Goal: Information Seeking & Learning: Learn about a topic

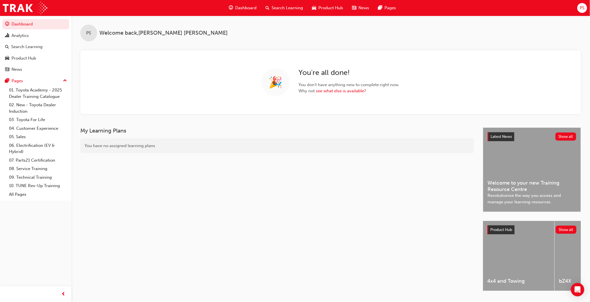
click at [315, 10] on span "car-icon" at bounding box center [314, 7] width 4 height 7
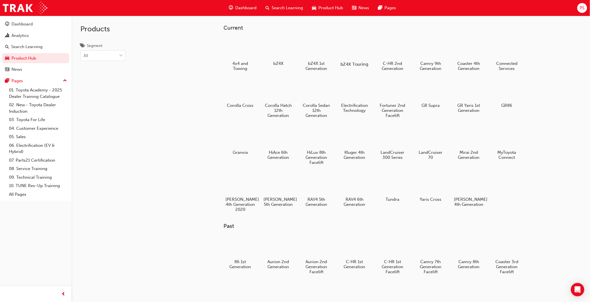
click at [350, 48] on div at bounding box center [354, 48] width 31 height 22
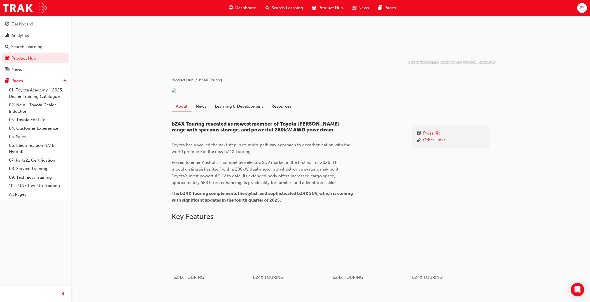
scroll to position [62, 0]
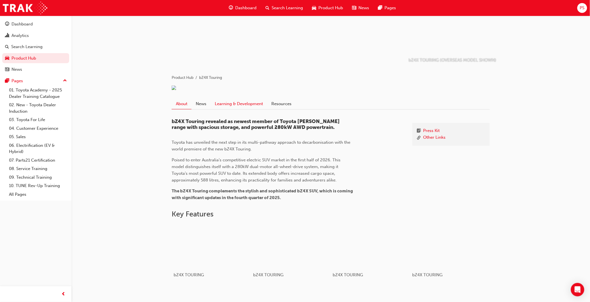
click at [256, 108] on link "Learning & Development" at bounding box center [238, 104] width 57 height 11
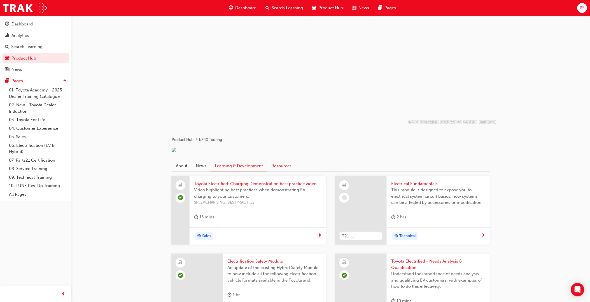
click at [284, 169] on link "Resources" at bounding box center [281, 166] width 29 height 11
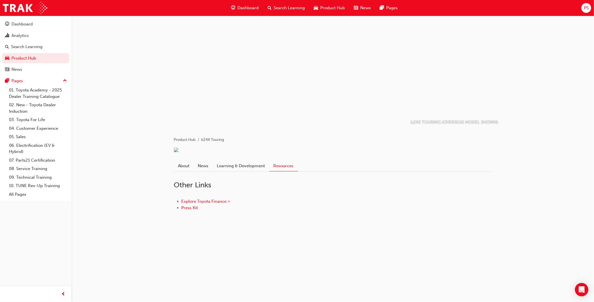
click at [319, 9] on div "Product Hub" at bounding box center [330, 7] width 40 height 11
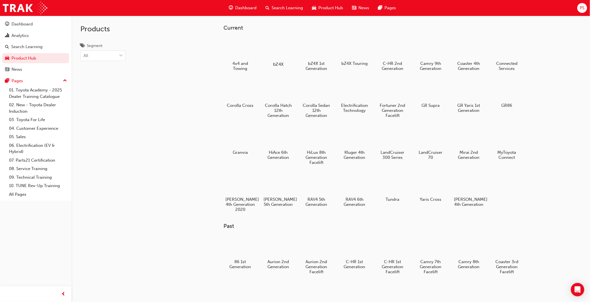
click at [286, 52] on div at bounding box center [278, 48] width 31 height 22
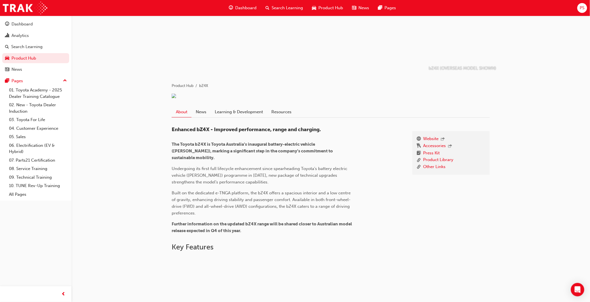
scroll to position [62, 0]
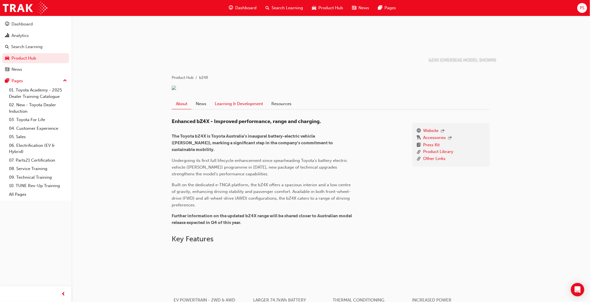
click at [252, 109] on link "Learning & Development" at bounding box center [238, 104] width 57 height 11
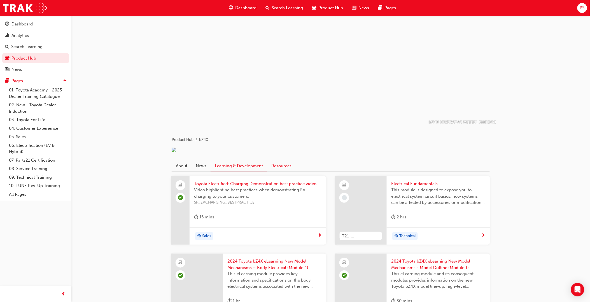
click at [281, 171] on link "Resources" at bounding box center [281, 166] width 29 height 11
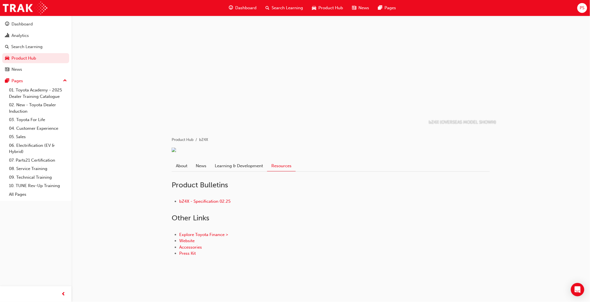
scroll to position [2, 0]
click at [199, 204] on link "bZ4X - Specification 02.25" at bounding box center [204, 201] width 51 height 5
click at [326, 8] on span "Product Hub" at bounding box center [330, 8] width 25 height 6
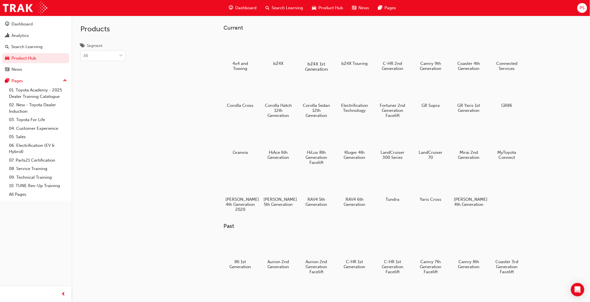
click at [315, 52] on div at bounding box center [316, 48] width 31 height 22
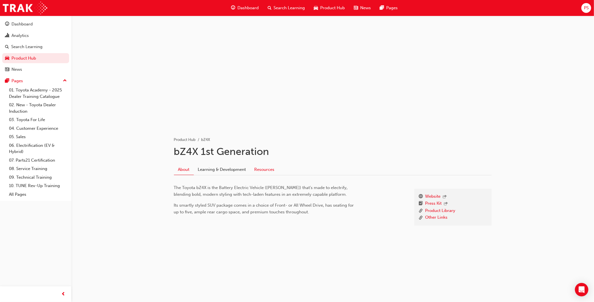
click at [270, 171] on link "Resources" at bounding box center [264, 169] width 29 height 11
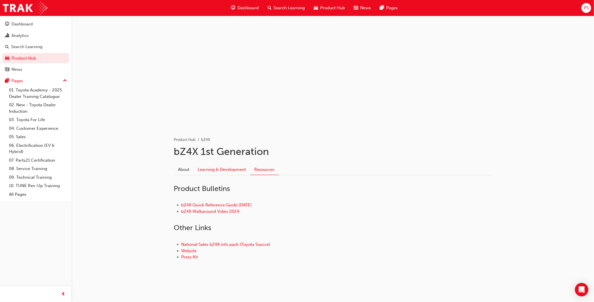
click at [236, 171] on link "Learning & Development" at bounding box center [222, 169] width 57 height 11
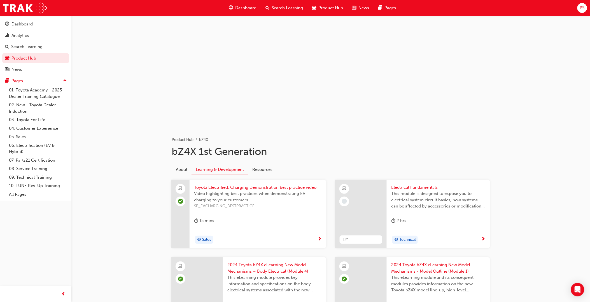
click at [324, 8] on span "Product Hub" at bounding box center [330, 8] width 25 height 6
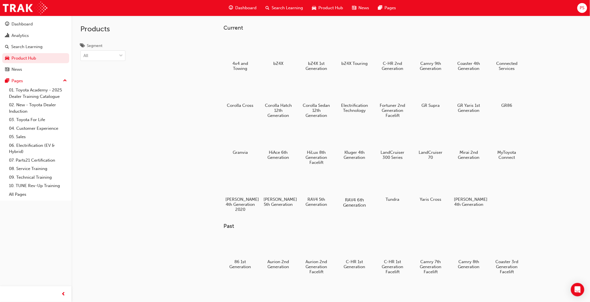
click at [357, 191] on div at bounding box center [354, 184] width 31 height 22
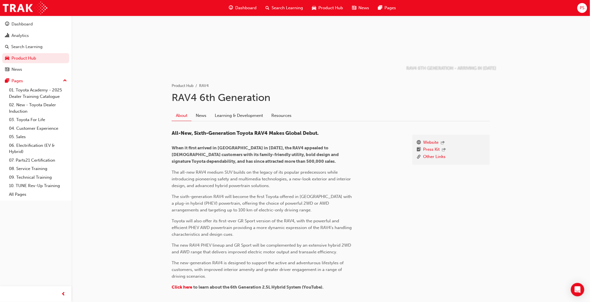
scroll to position [124, 0]
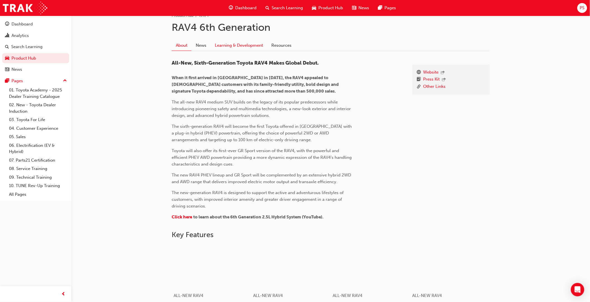
click at [235, 43] on link "Learning & Development" at bounding box center [238, 45] width 57 height 11
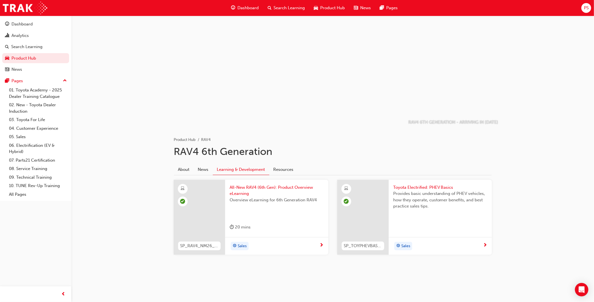
click at [416, 222] on div "Toyota Electrified: PHEV Basics Provides basic understanding of PHEV vehicles, …" at bounding box center [440, 217] width 103 height 75
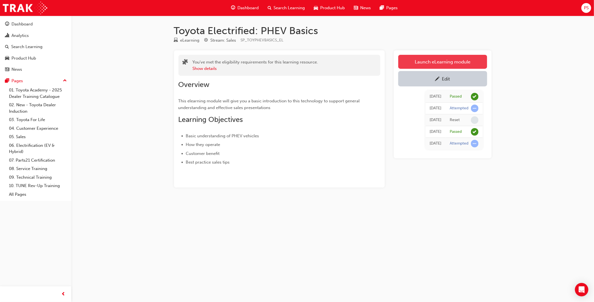
click at [443, 64] on link "Launch eLearning module" at bounding box center [443, 62] width 89 height 14
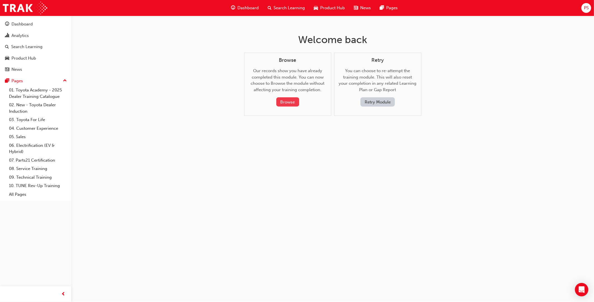
click at [290, 102] on button "Browse" at bounding box center [288, 101] width 23 height 9
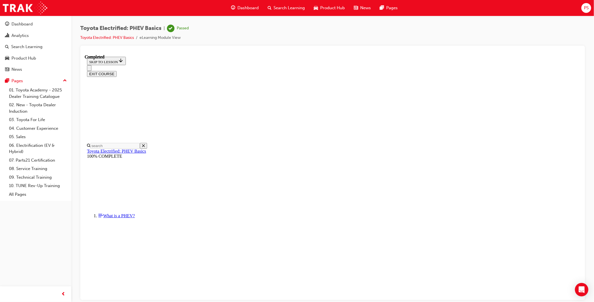
scroll to position [390, 0]
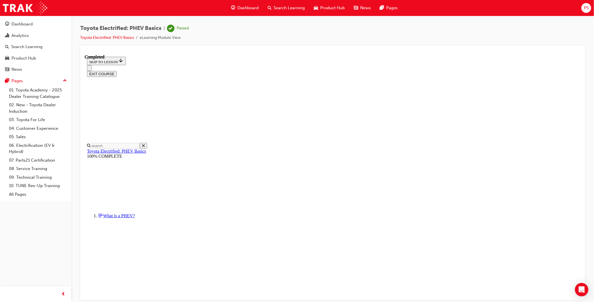
scroll to position [111, 0]
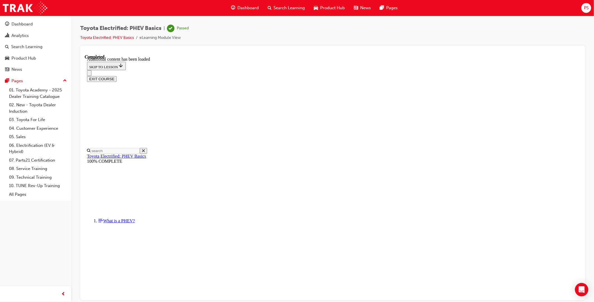
scroll to position [48, 0]
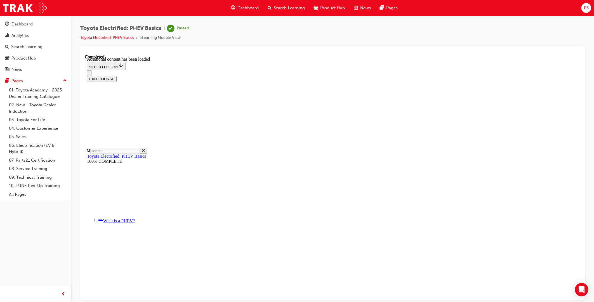
scroll to position [768, 0]
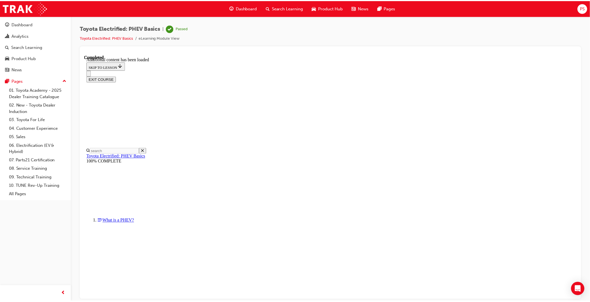
scroll to position [17, 0]
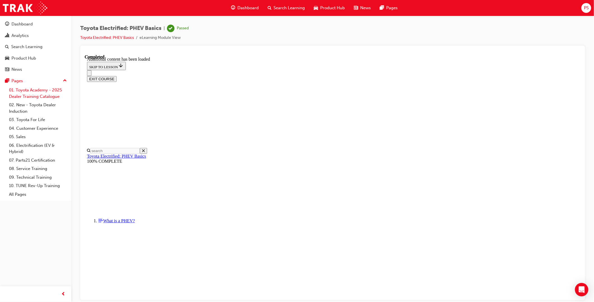
click at [31, 91] on link "01. Toyota Academy - 2025 Dealer Training Catalogue" at bounding box center [38, 93] width 62 height 15
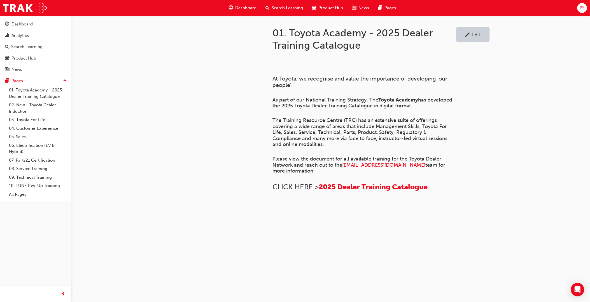
scroll to position [149, 0]
click at [34, 106] on link "02. New - Toyota Dealer Induction" at bounding box center [38, 108] width 62 height 15
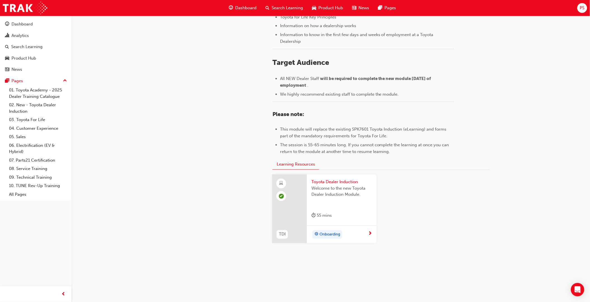
scroll to position [138, 0]
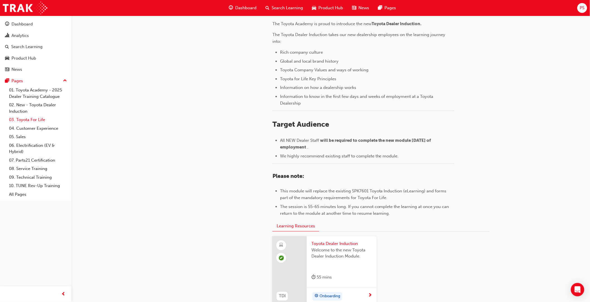
click at [24, 121] on link "03. Toyota For Life" at bounding box center [38, 120] width 62 height 9
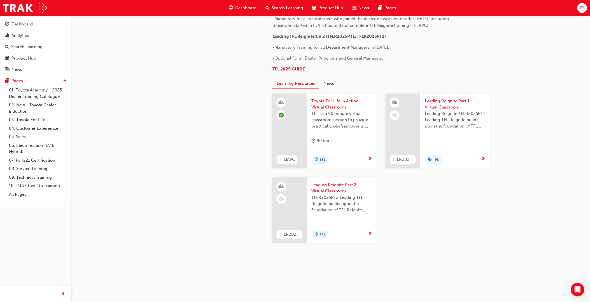
scroll to position [549, 0]
click at [20, 130] on link "04. Customer Experience" at bounding box center [38, 128] width 62 height 9
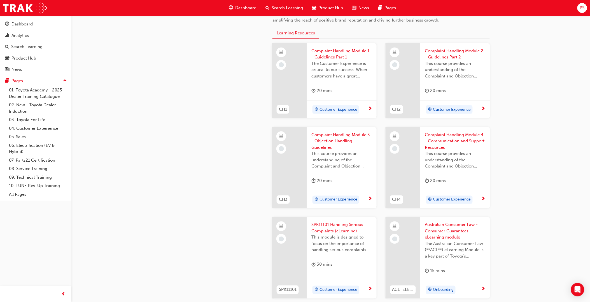
scroll to position [217, 0]
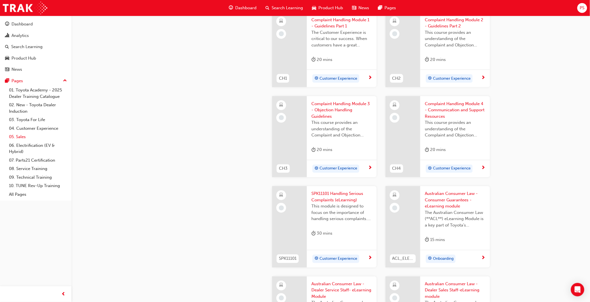
click at [24, 136] on link "05. Sales" at bounding box center [38, 137] width 62 height 9
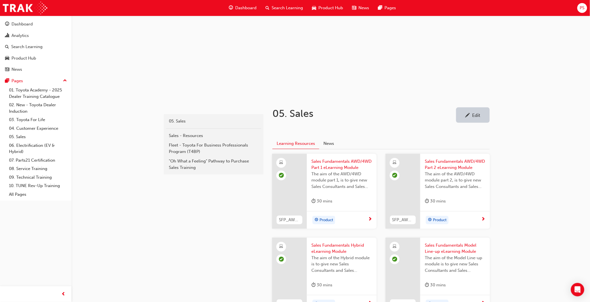
scroll to position [31, 0]
click at [203, 148] on div "Fleet - Toyota For Business Professionals Program (T4BP)" at bounding box center [214, 148] width 90 height 13
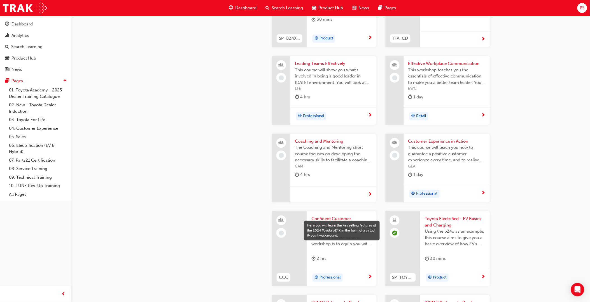
scroll to position [1151, 0]
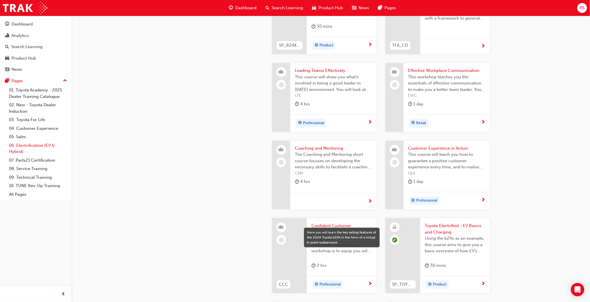
click at [24, 149] on link "06. Electrification (EV & Hybrid)" at bounding box center [38, 148] width 62 height 15
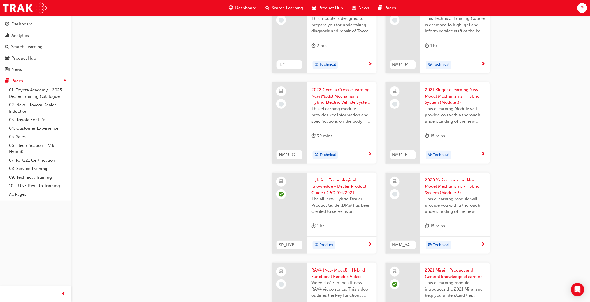
scroll to position [715, 0]
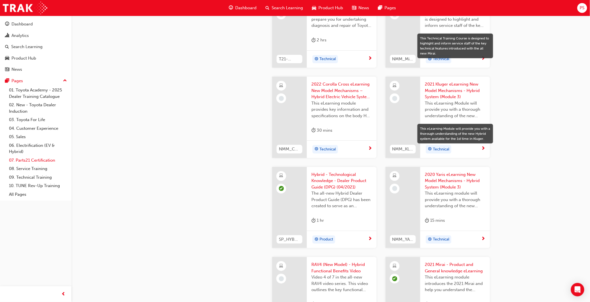
click at [24, 163] on link "07. Parts21 Certification" at bounding box center [38, 160] width 62 height 9
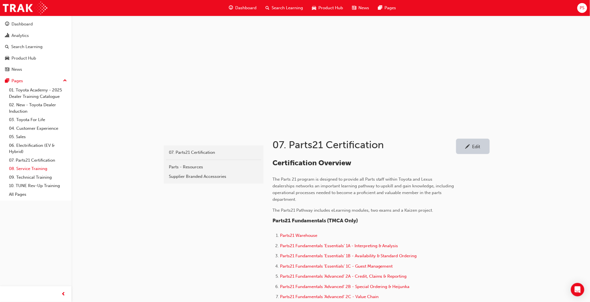
click at [29, 173] on link "08. Service Training" at bounding box center [38, 169] width 62 height 9
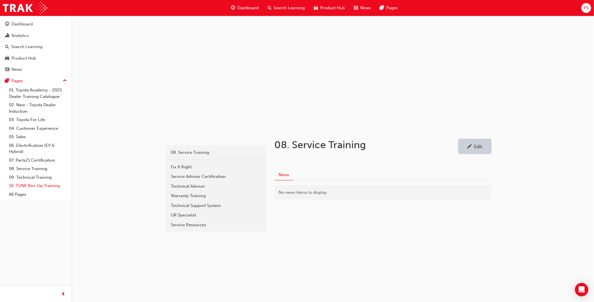
click at [24, 187] on link "10. TUNE Rev-Up Training" at bounding box center [38, 186] width 62 height 9
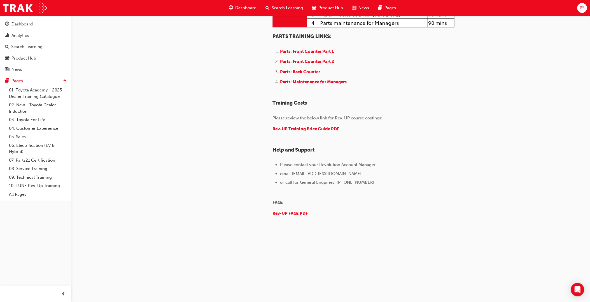
scroll to position [824, 0]
click at [24, 197] on link "All Pages" at bounding box center [38, 194] width 62 height 9
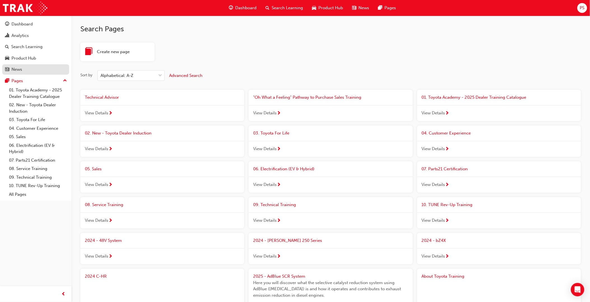
click at [17, 70] on div "News" at bounding box center [16, 69] width 11 height 6
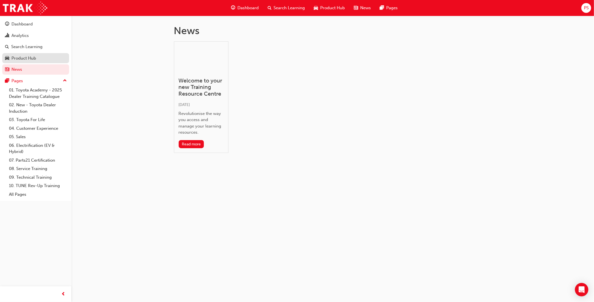
click at [31, 58] on div "Product Hub" at bounding box center [23, 58] width 25 height 6
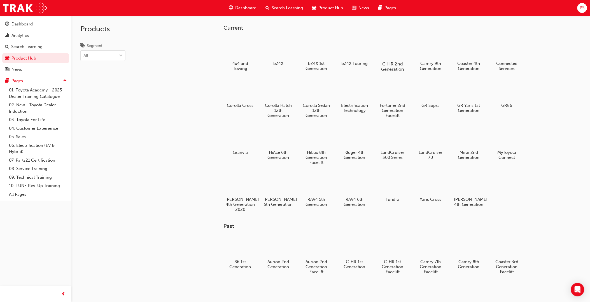
click at [390, 53] on div at bounding box center [392, 48] width 31 height 22
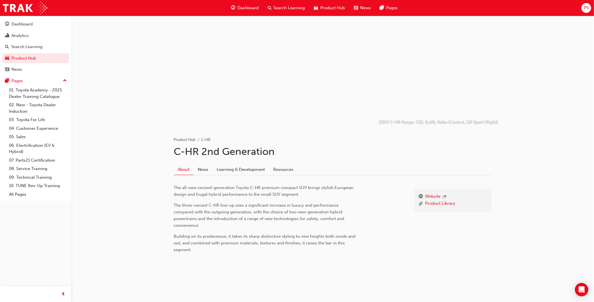
click at [252, 163] on div "About News Learning & Development Resources" at bounding box center [333, 168] width 318 height 16
click at [247, 171] on link "Learning & Development" at bounding box center [241, 169] width 57 height 11
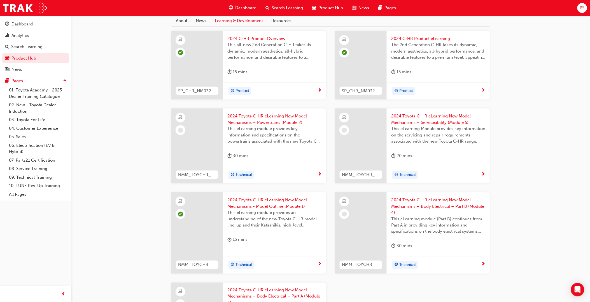
scroll to position [155, 0]
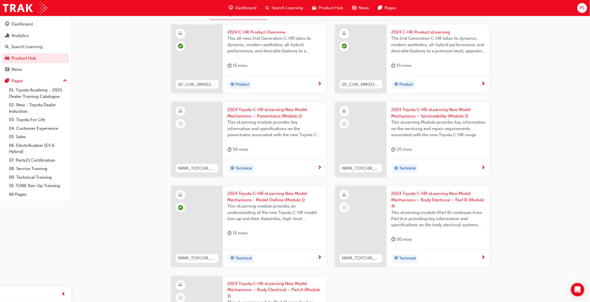
click at [262, 130] on span "This eLearning module provides key information and specifications on the powert…" at bounding box center [274, 128] width 94 height 19
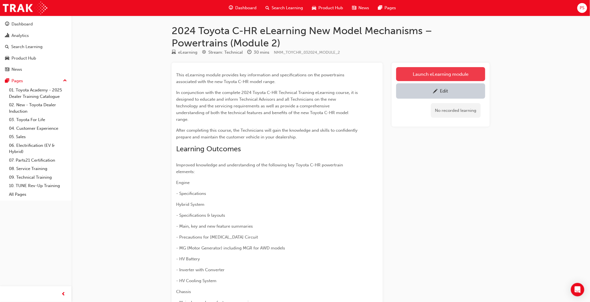
click at [420, 77] on link "Launch eLearning module" at bounding box center [440, 74] width 89 height 14
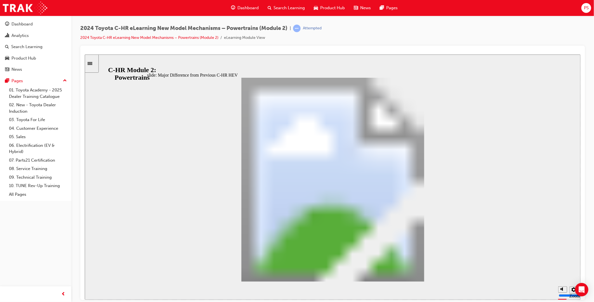
scroll to position [238, 0]
